Goal: Task Accomplishment & Management: Manage account settings

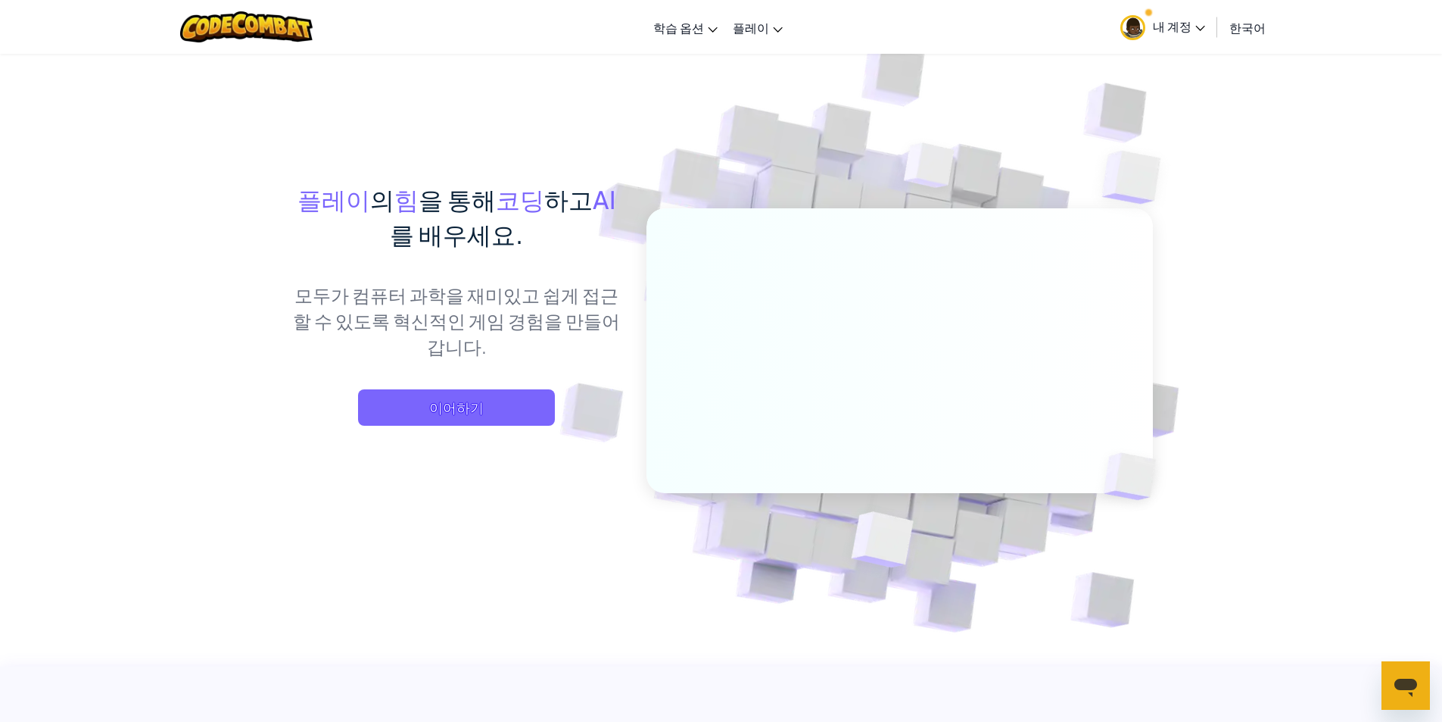
click at [1190, 28] on span "내 계정" at bounding box center [1179, 26] width 52 height 16
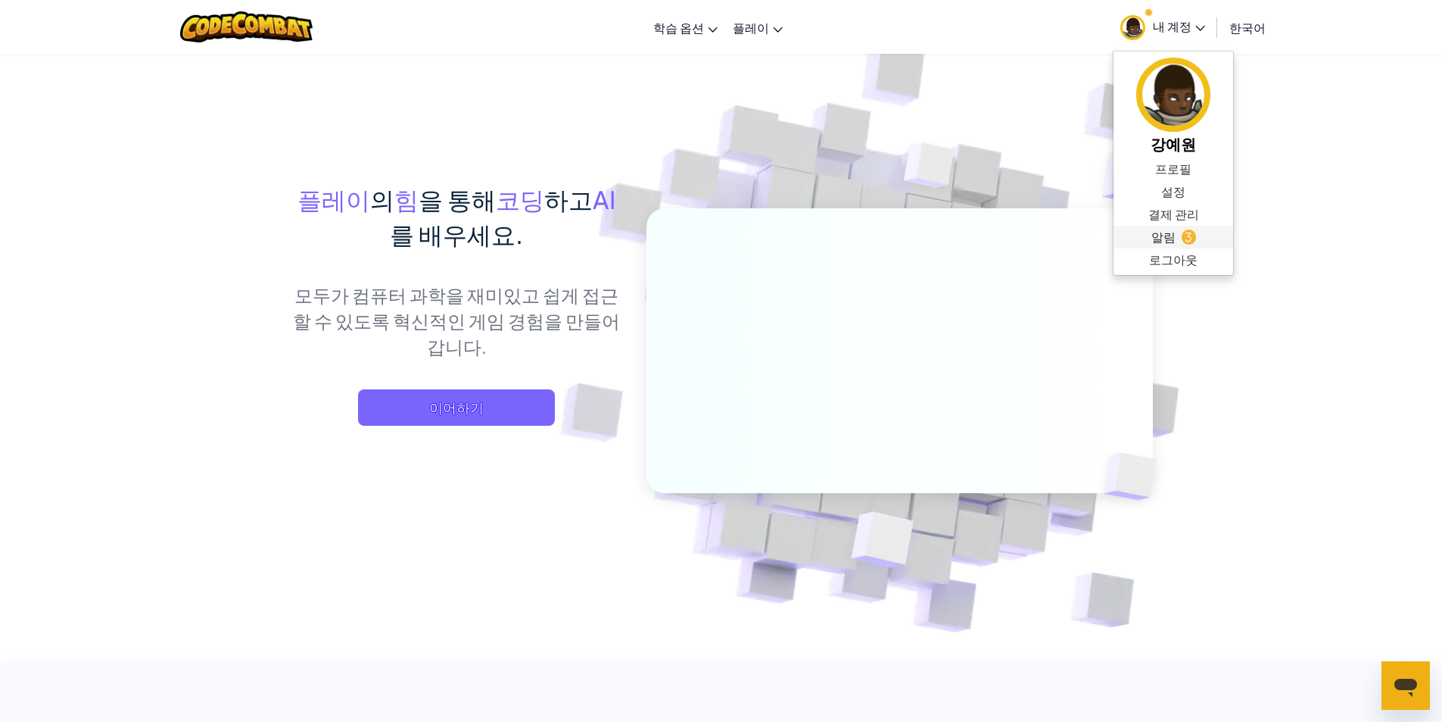
click at [1165, 238] on span "알림" at bounding box center [1164, 237] width 24 height 18
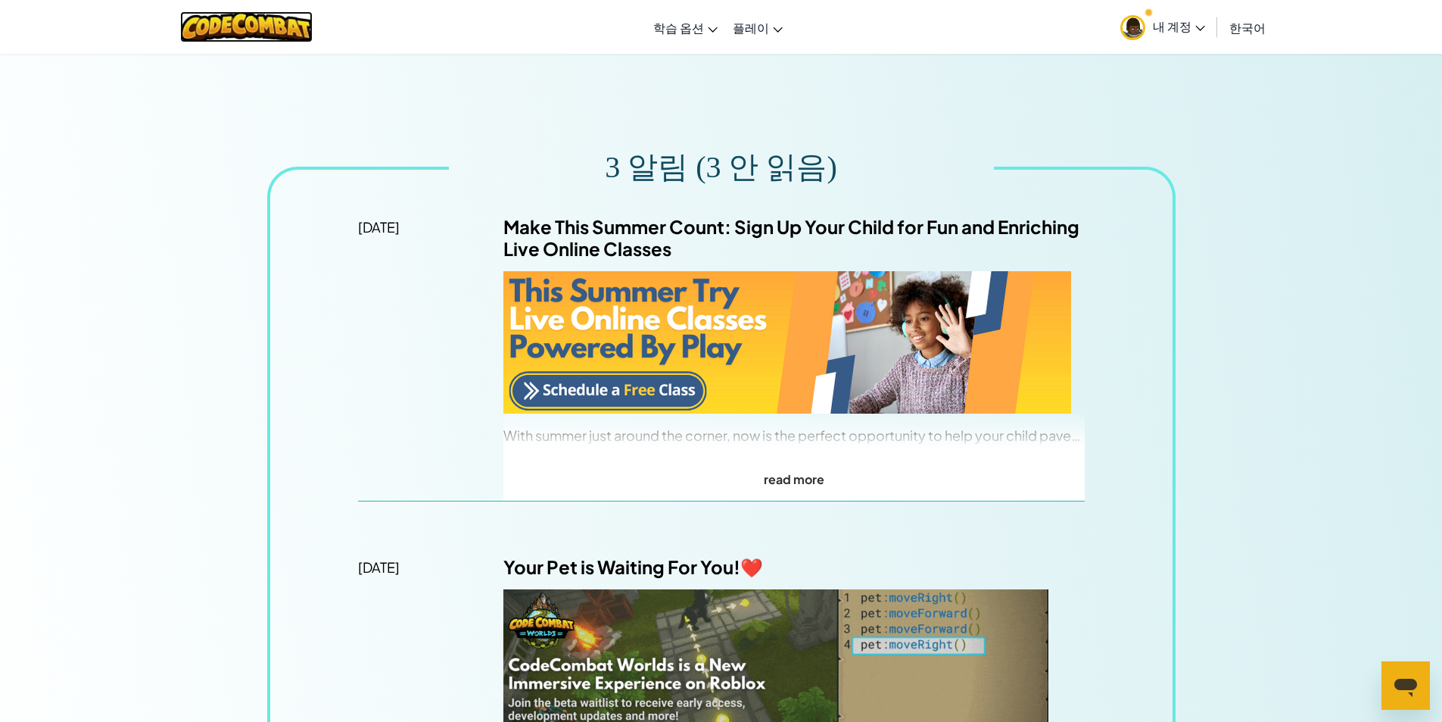
click at [246, 31] on img at bounding box center [246, 26] width 133 height 31
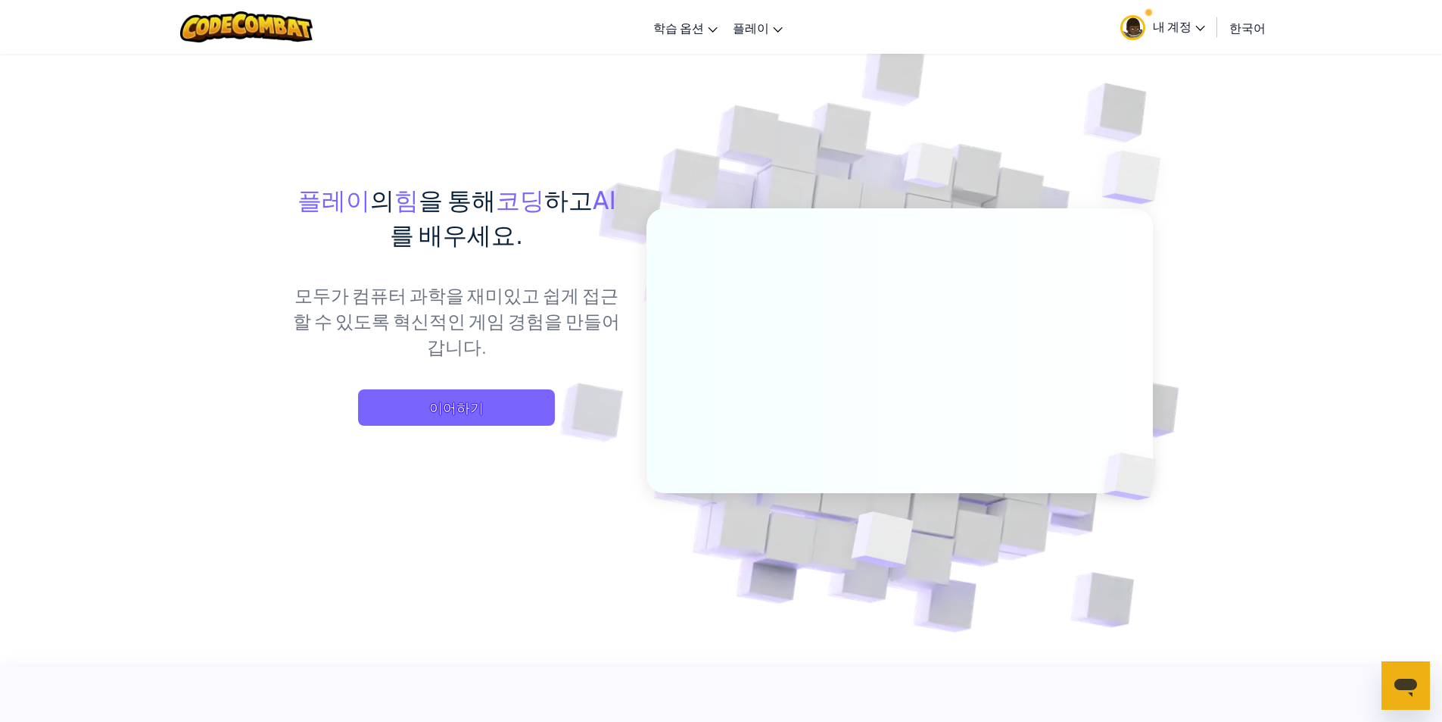
click at [1192, 20] on span "내 계정" at bounding box center [1179, 26] width 52 height 16
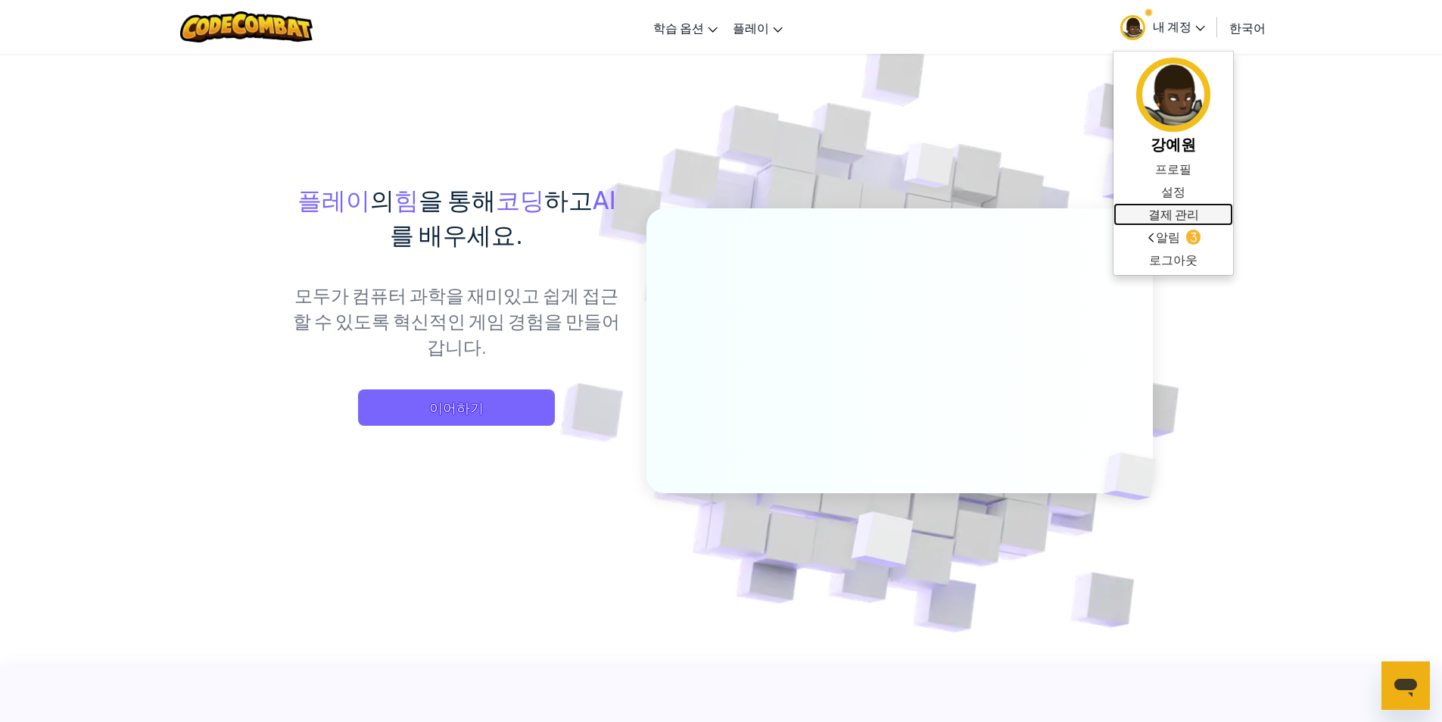
click at [1204, 204] on link "결제 관리" at bounding box center [1174, 214] width 120 height 23
